Goal: Navigation & Orientation: Find specific page/section

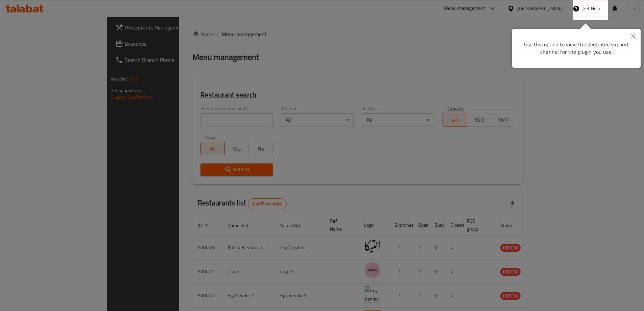
click at [626, 33] on button "Close" at bounding box center [633, 37] width 15 height 16
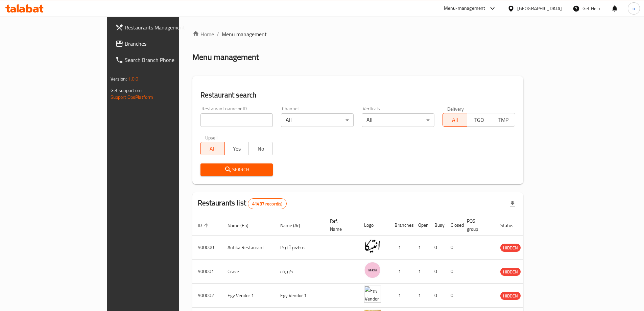
click at [513, 6] on icon at bounding box center [510, 8] width 5 height 6
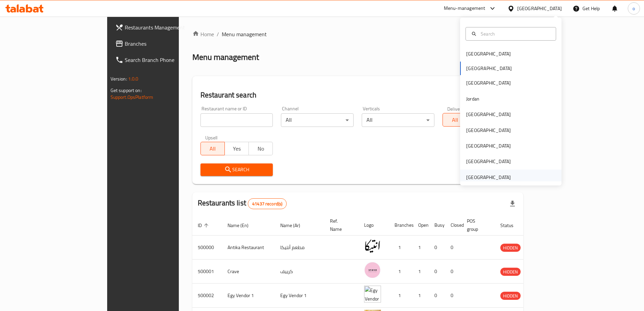
click at [493, 177] on div "[GEOGRAPHIC_DATA]" at bounding box center [488, 176] width 45 height 7
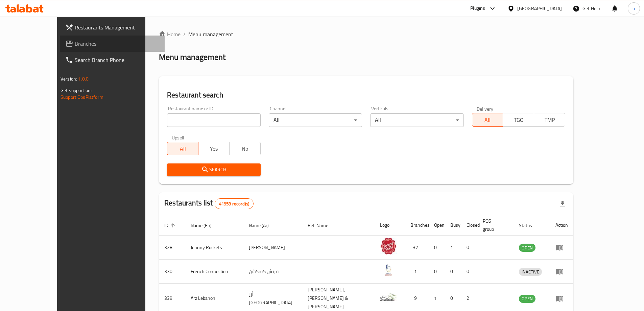
click at [75, 47] on span "Branches" at bounding box center [117, 44] width 85 height 8
